Goal: Transaction & Acquisition: Obtain resource

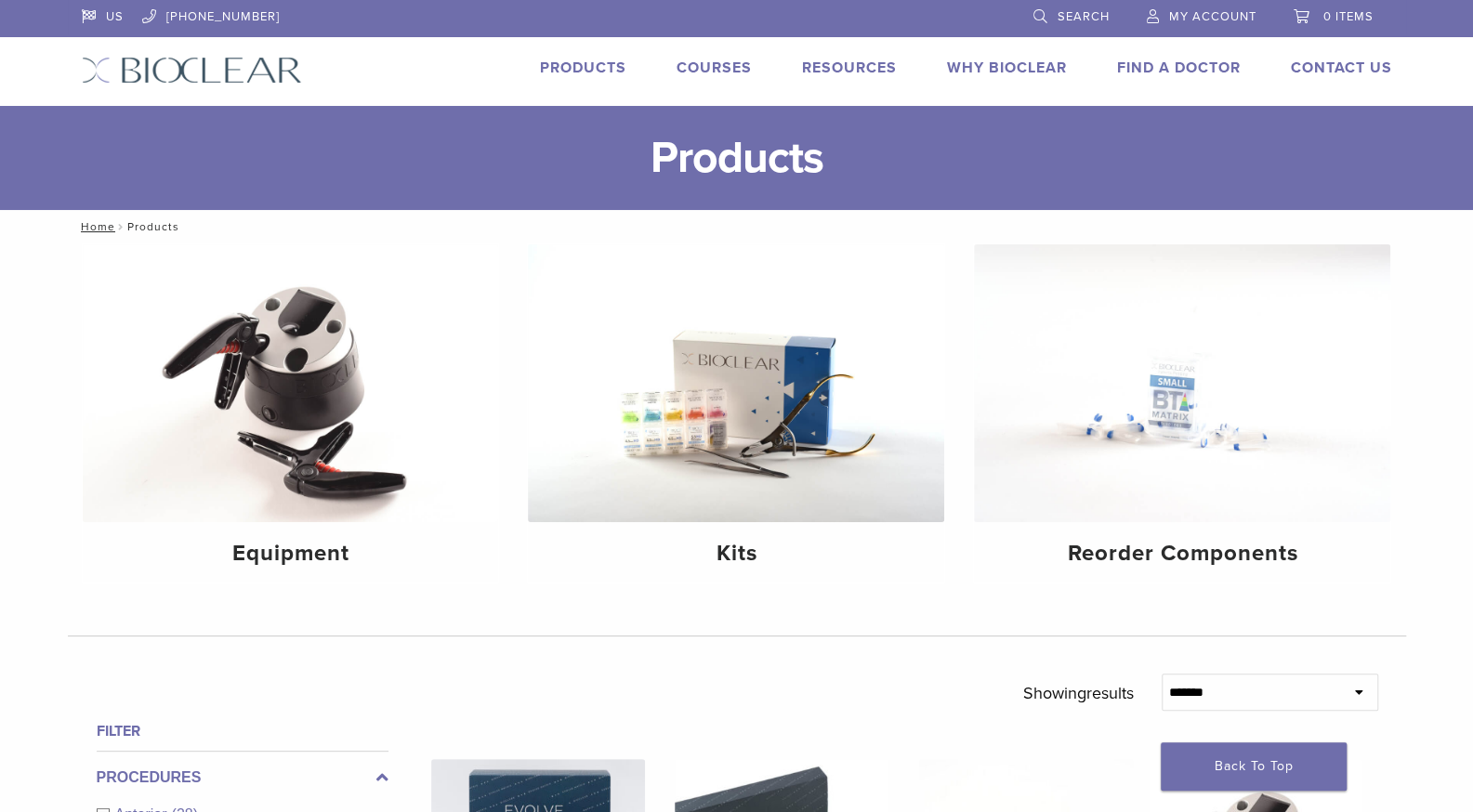
click at [582, 62] on link "Products" at bounding box center [583, 67] width 87 height 19
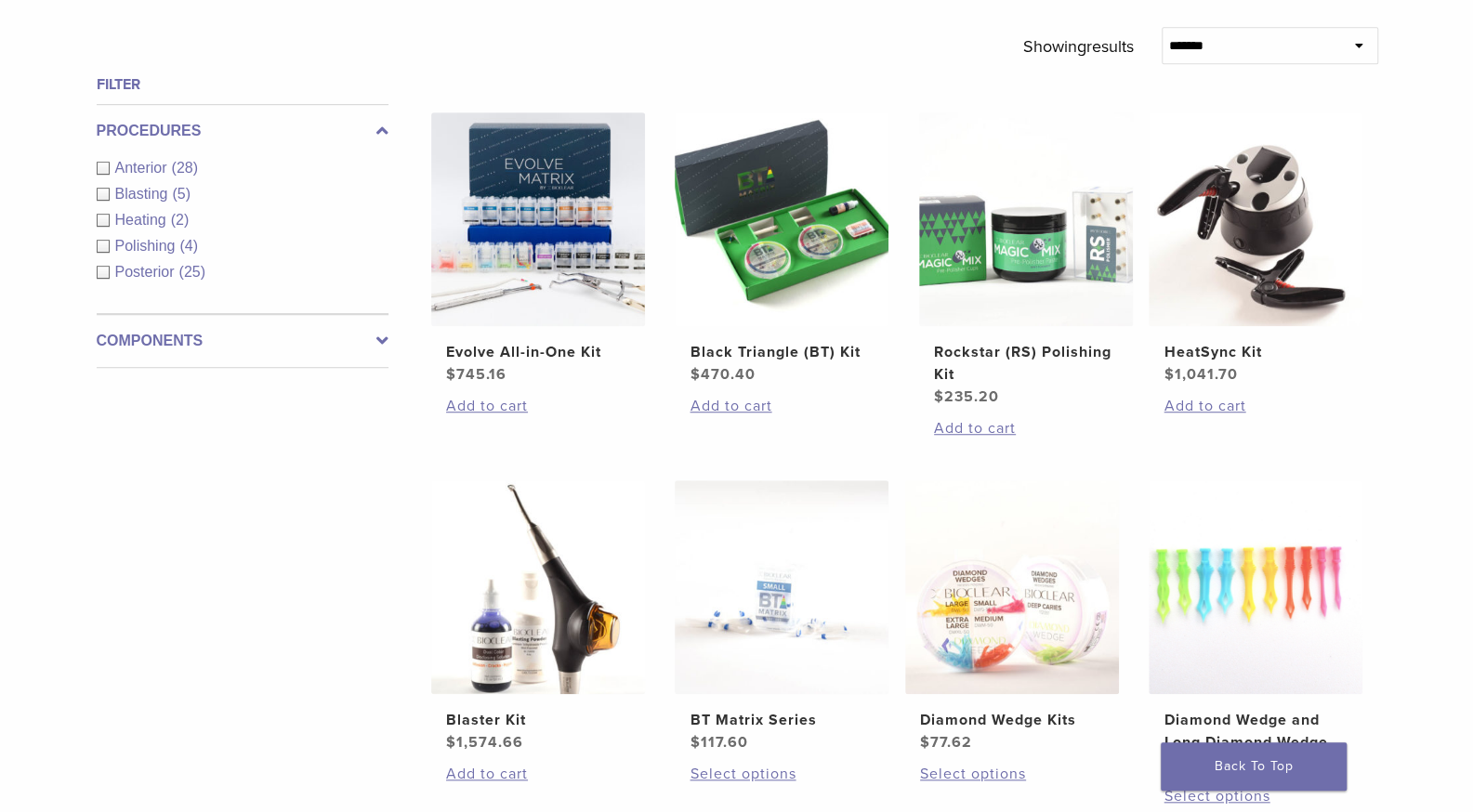
scroll to position [654, 0]
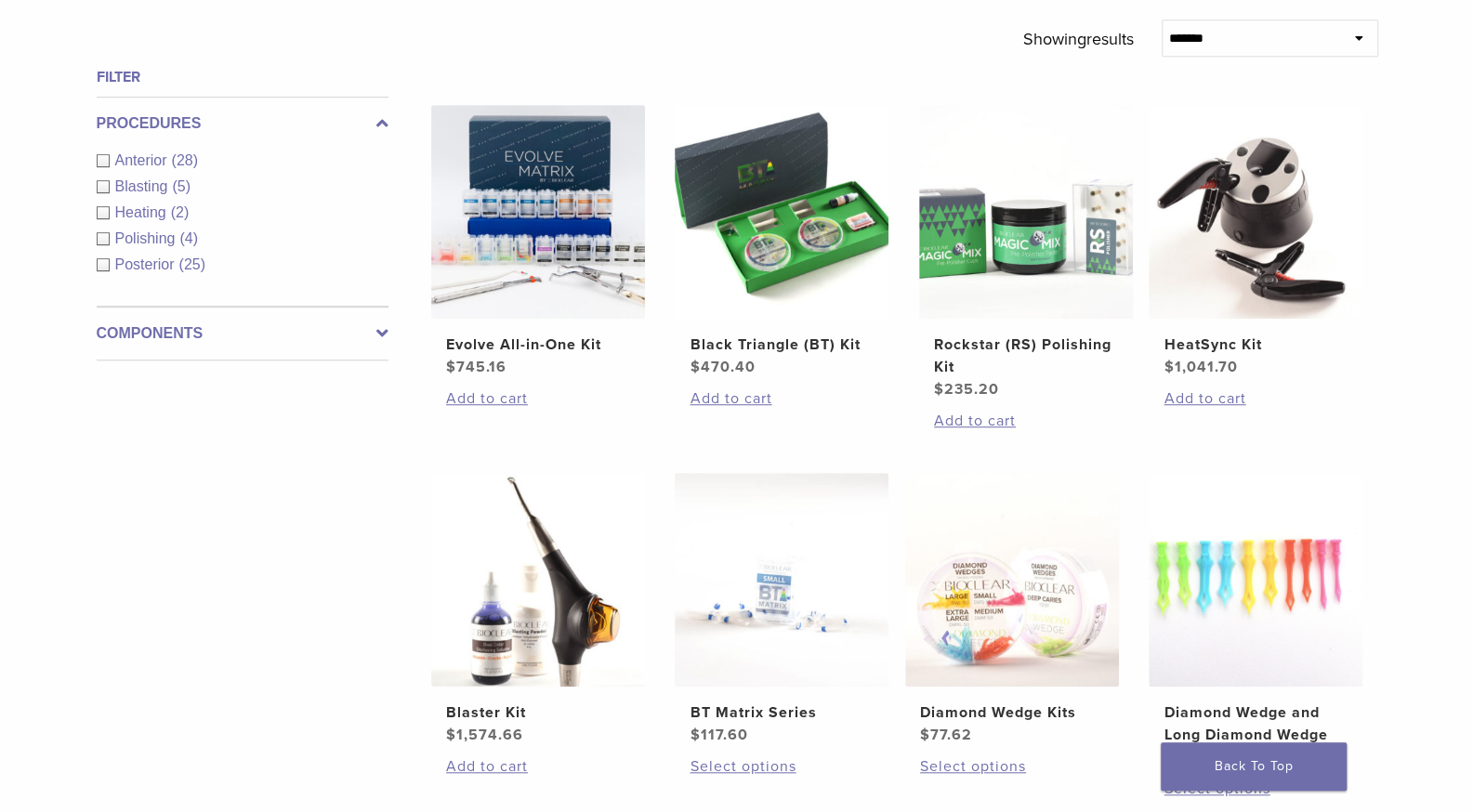
click at [377, 338] on icon at bounding box center [383, 333] width 12 height 22
click at [154, 337] on link "See 3 more" at bounding box center [140, 345] width 87 height 19
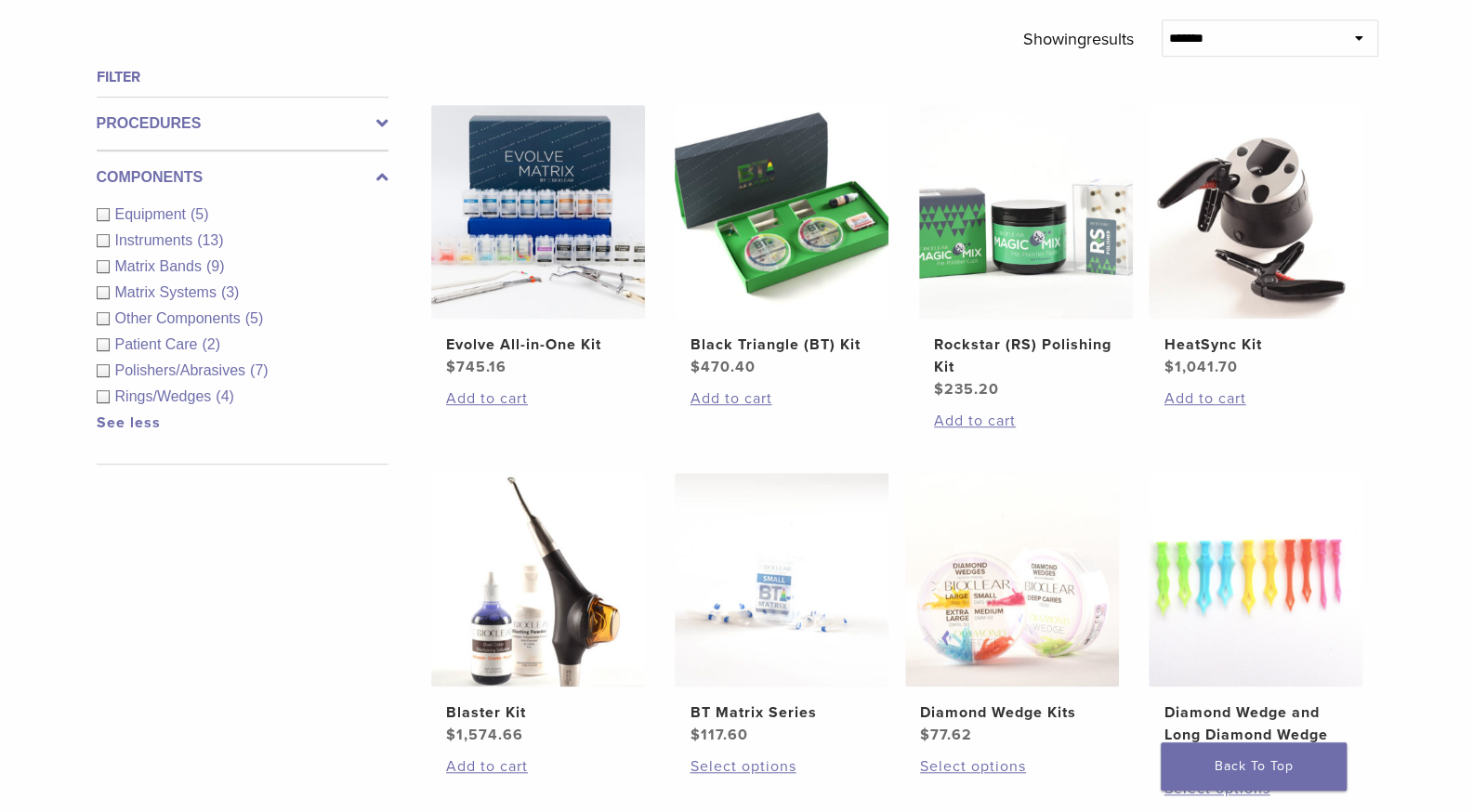
click at [168, 339] on span "Patient Care" at bounding box center [158, 345] width 87 height 16
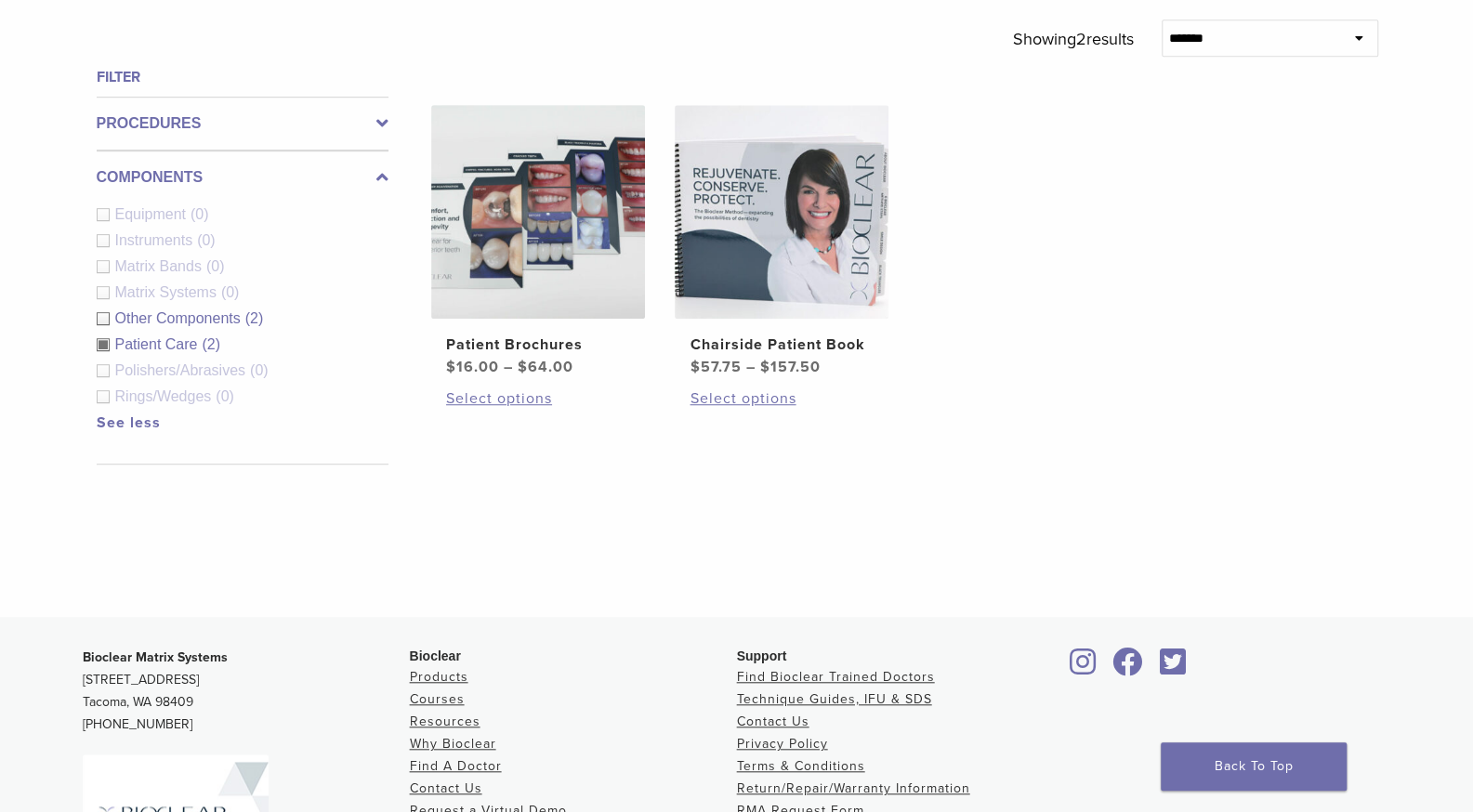
click at [533, 334] on h2 "Patient Brochures" at bounding box center [538, 345] width 184 height 22
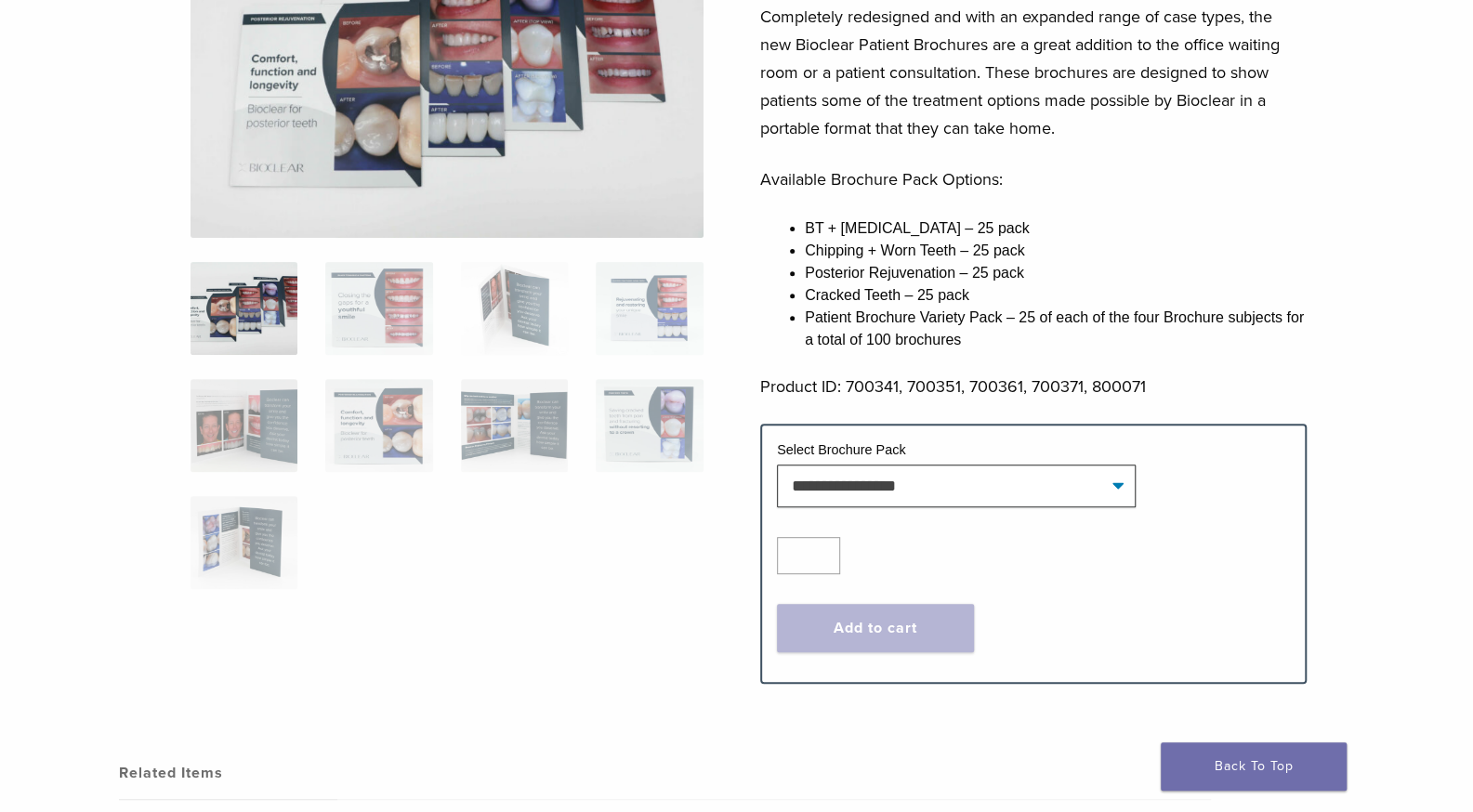
scroll to position [286, 0]
click at [637, 305] on img at bounding box center [648, 307] width 106 height 93
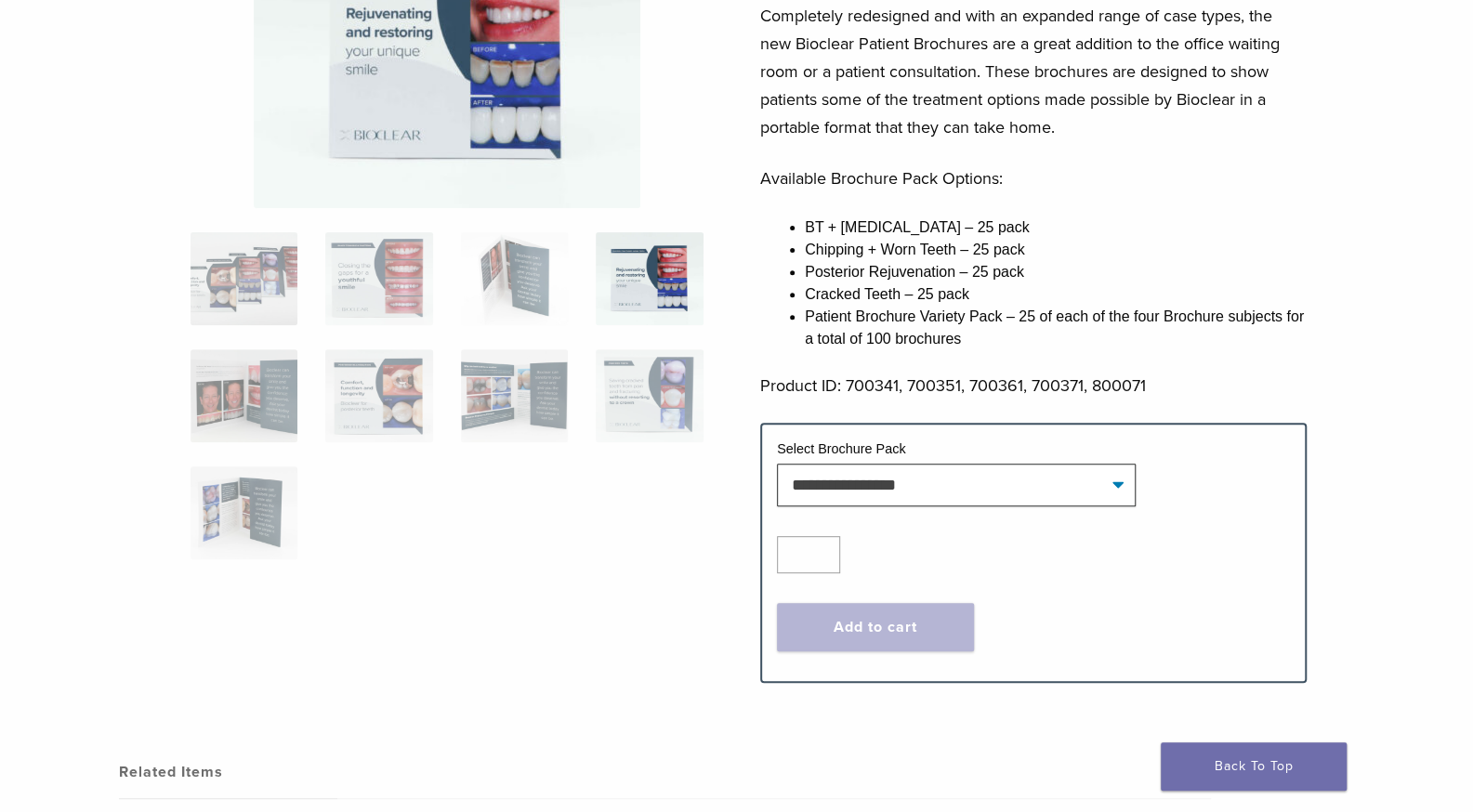
click at [639, 395] on img at bounding box center [648, 395] width 106 height 93
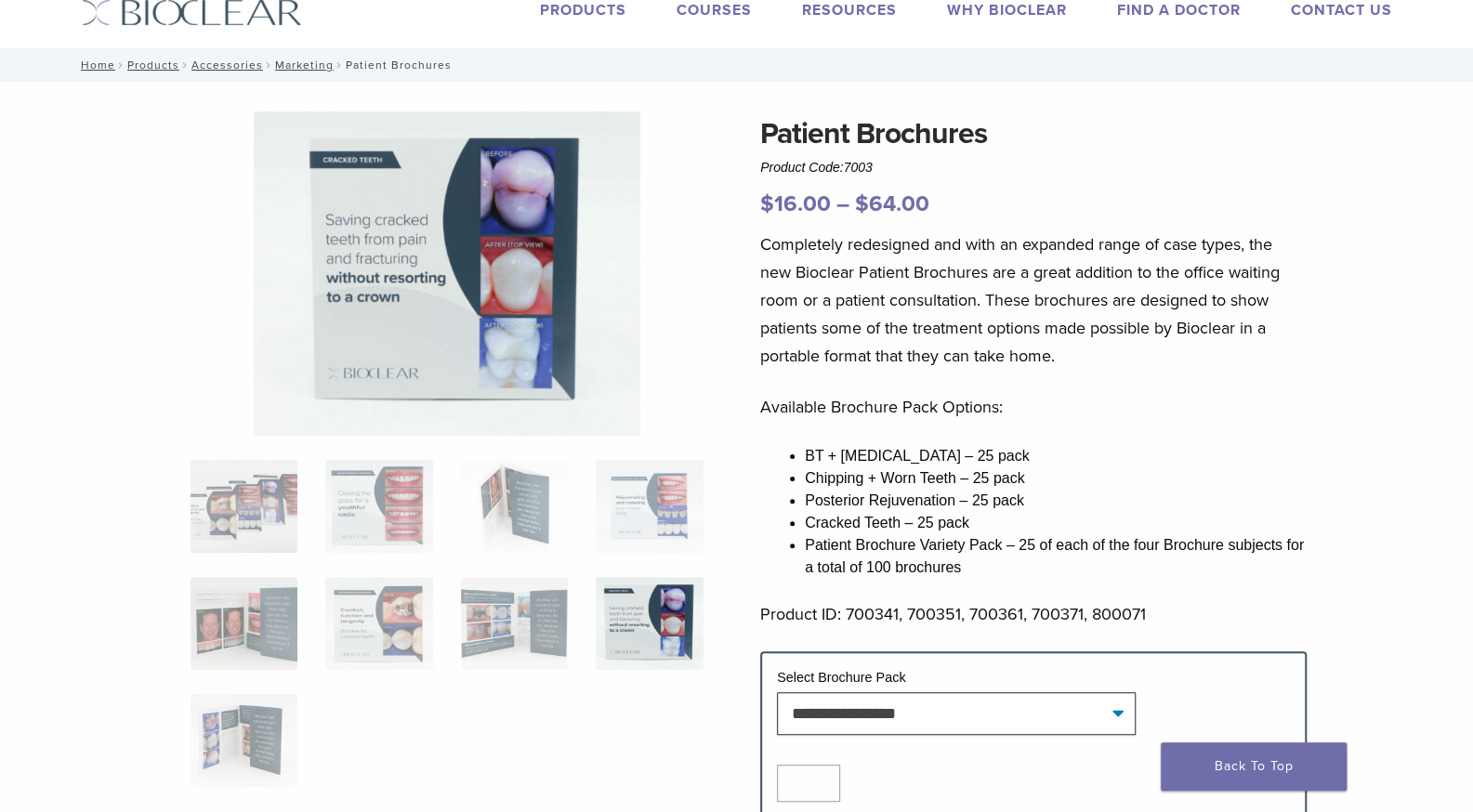
scroll to position [57, 0]
